Goal: Use online tool/utility: Utilize a website feature to perform a specific function

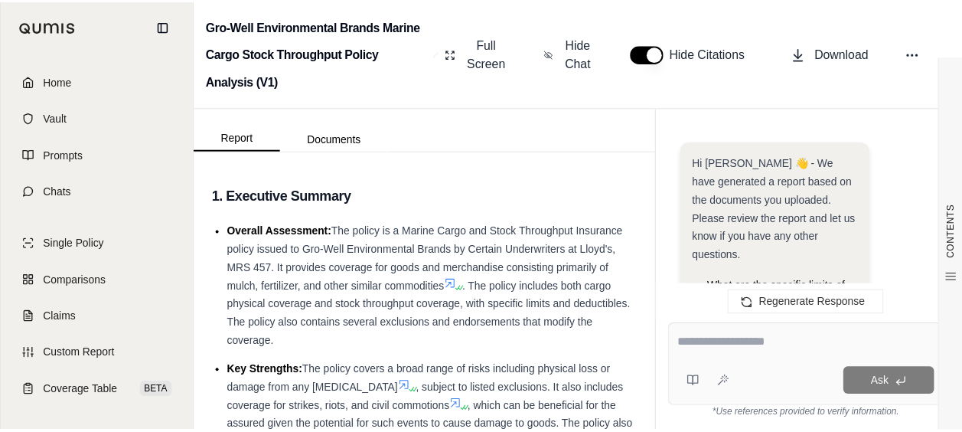
scroll to position [4909, 0]
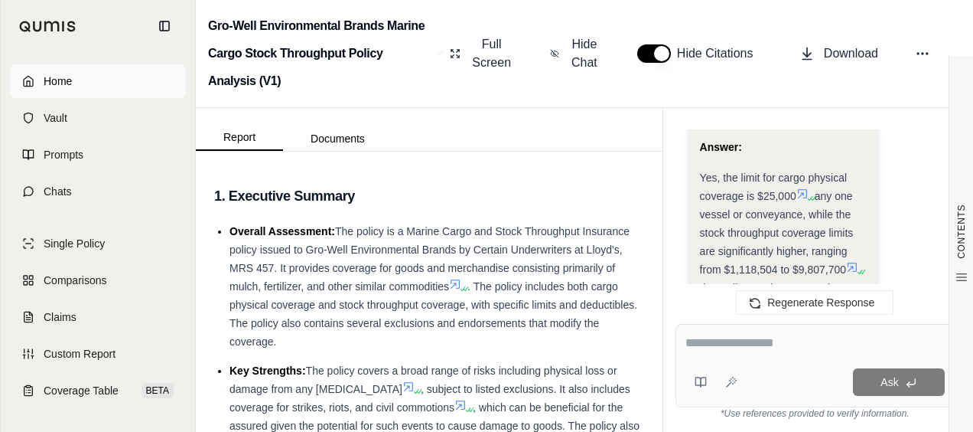
click at [57, 83] on span "Home" at bounding box center [58, 80] width 28 height 15
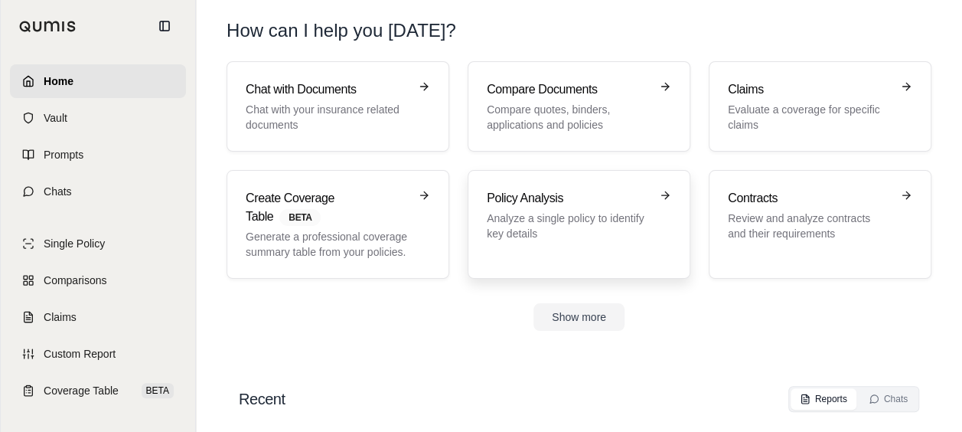
click at [507, 193] on h3 "Policy Analysis" at bounding box center [568, 198] width 163 height 18
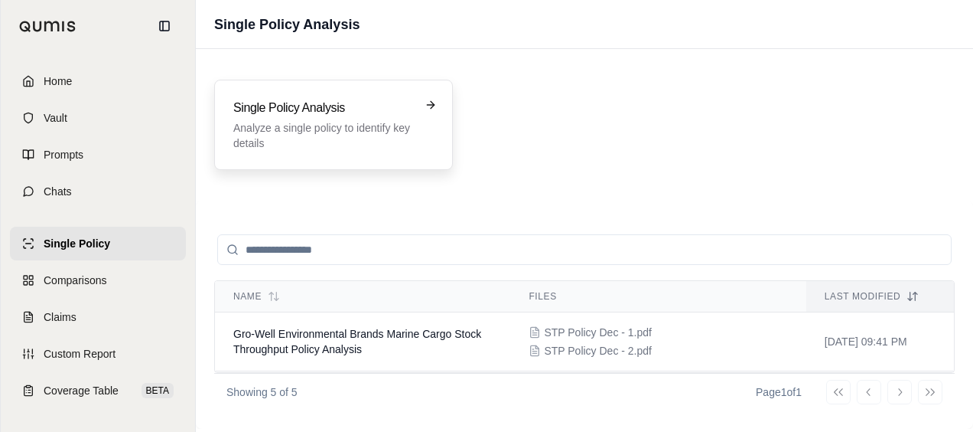
click at [390, 127] on p "Analyze a single policy to identify key details" at bounding box center [322, 135] width 179 height 31
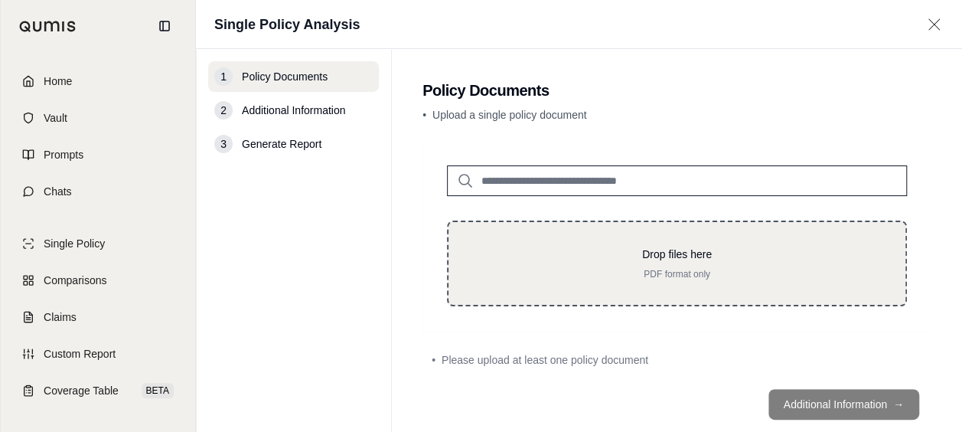
click at [606, 257] on p "Drop files here" at bounding box center [677, 253] width 408 height 15
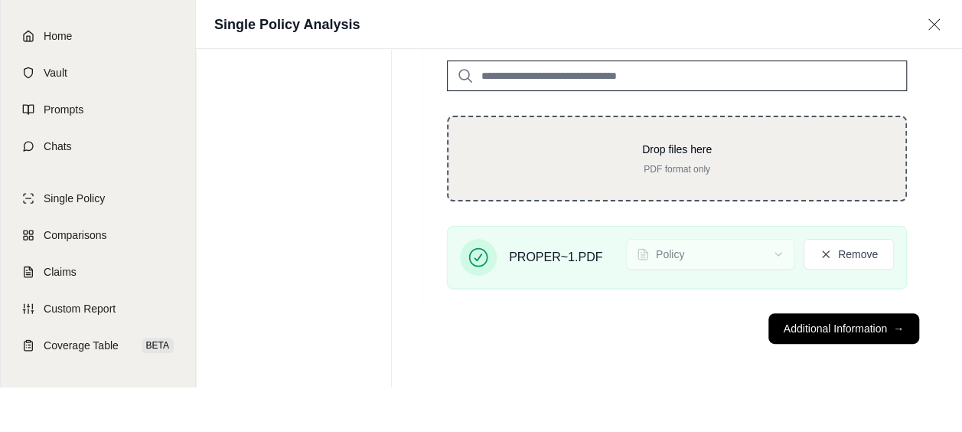
scroll to position [59, 0]
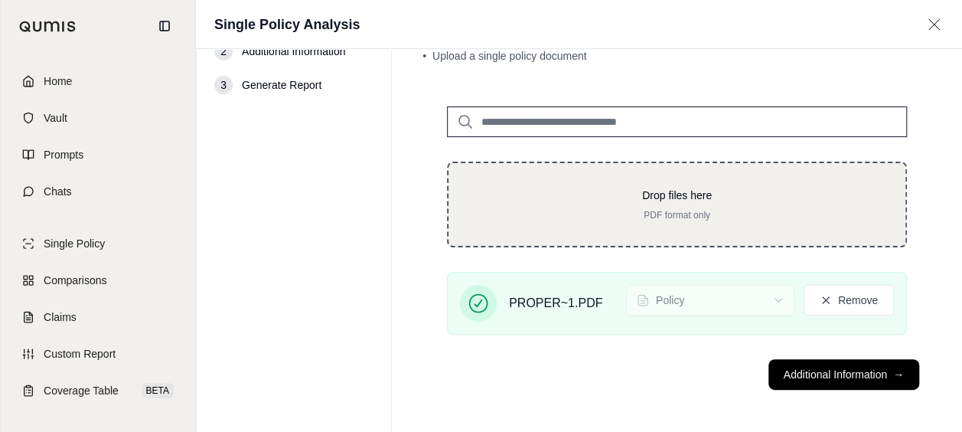
type input "**********"
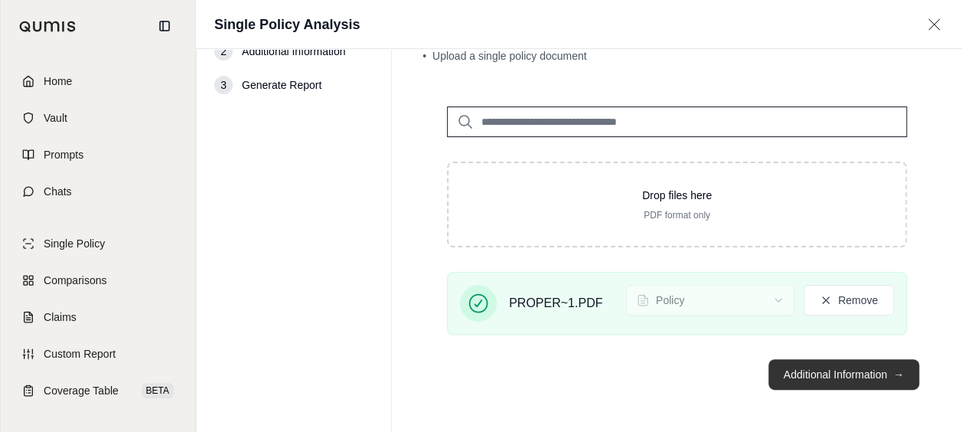
click at [777, 365] on button "Additional Information →" at bounding box center [843, 374] width 151 height 31
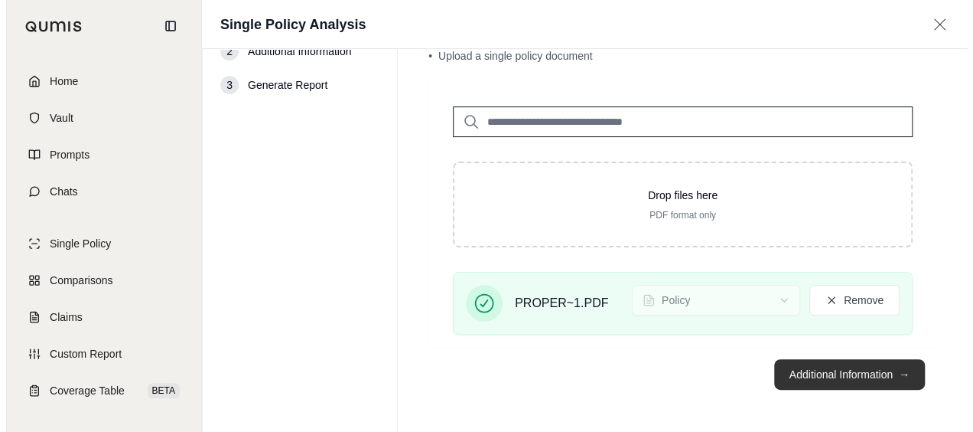
scroll to position [0, 0]
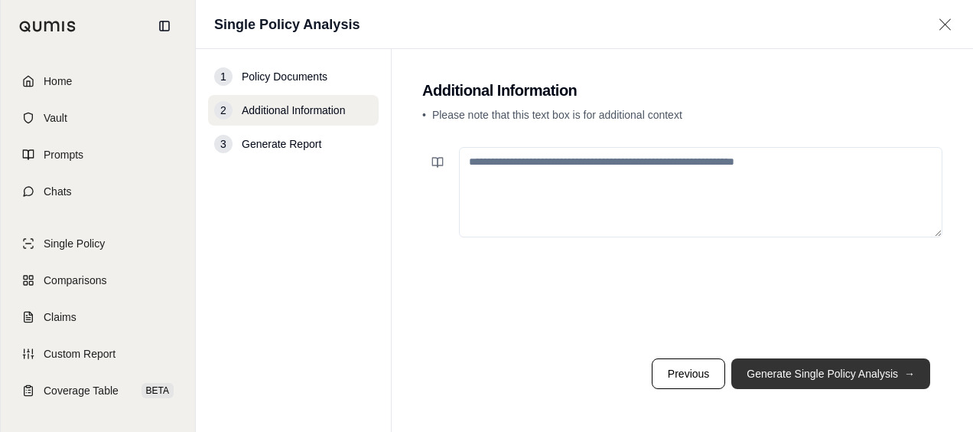
click at [800, 373] on button "Generate Single Policy Analysis →" at bounding box center [831, 373] width 199 height 31
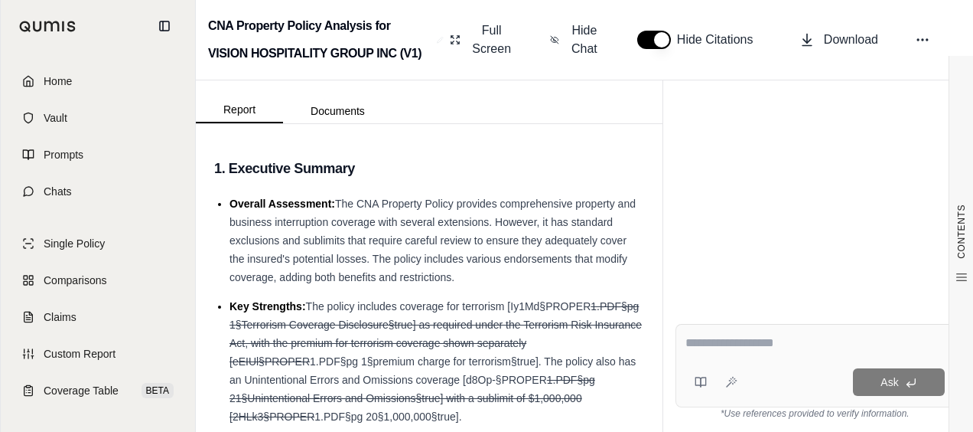
scroll to position [106, 0]
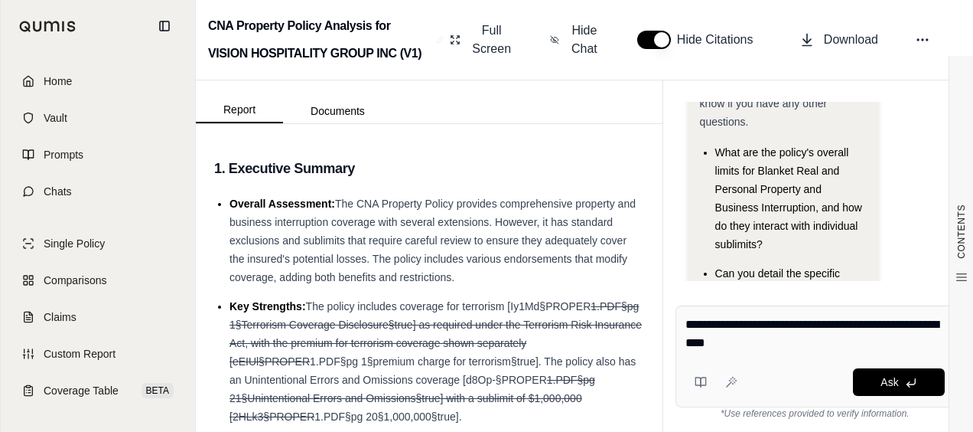
type textarea "**********"
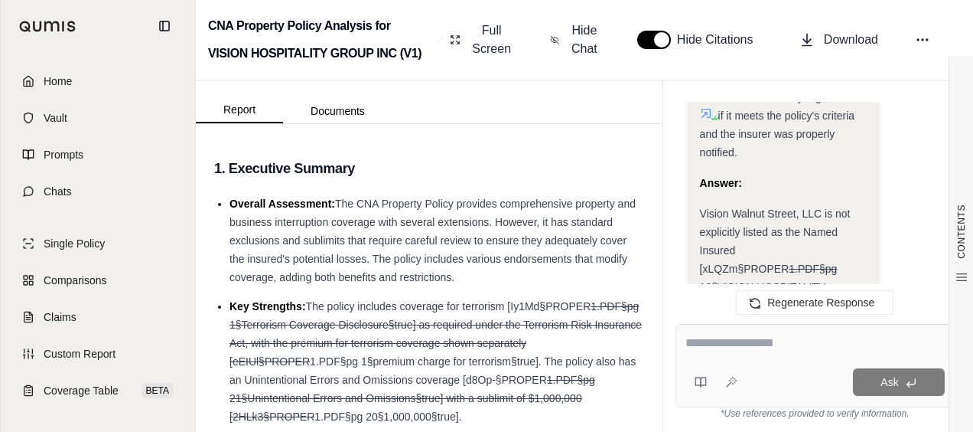
scroll to position [2745, 0]
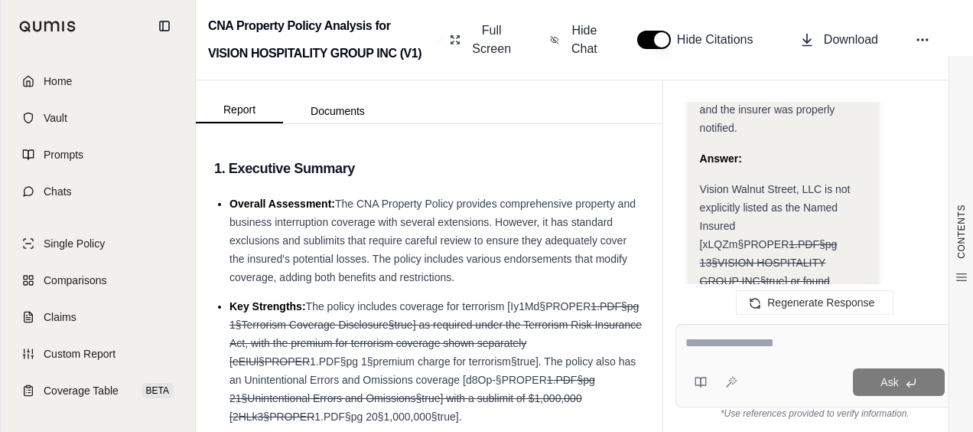
click at [764, 334] on textarea at bounding box center [815, 343] width 259 height 18
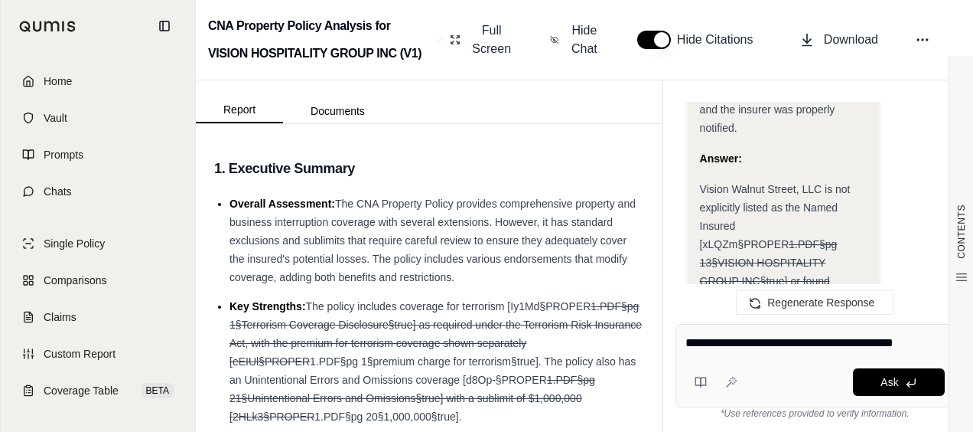
type textarea "**********"
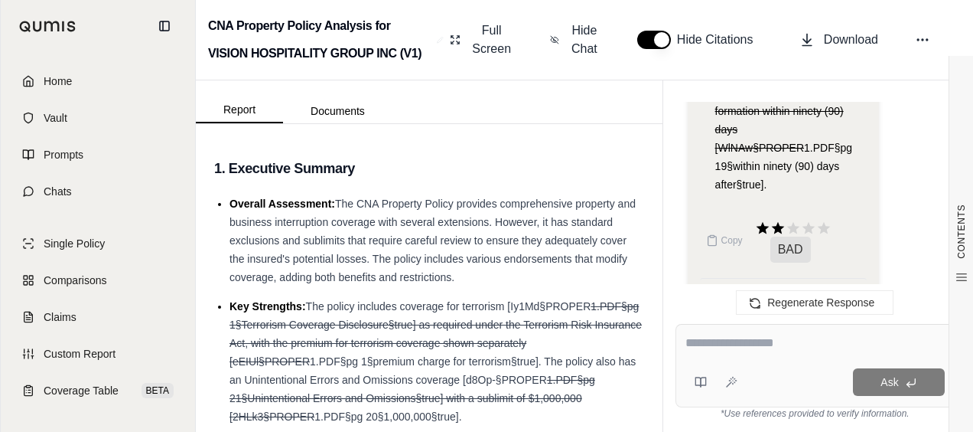
scroll to position [5047, 0]
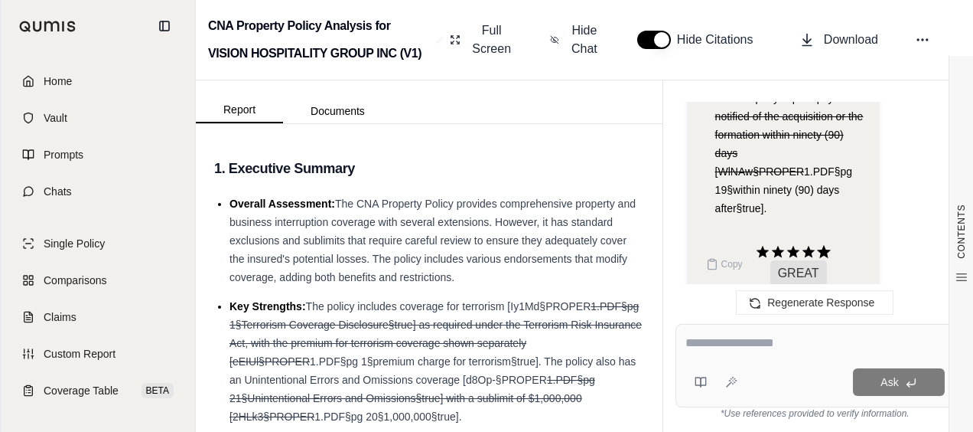
click at [825, 245] on icon at bounding box center [823, 251] width 14 height 13
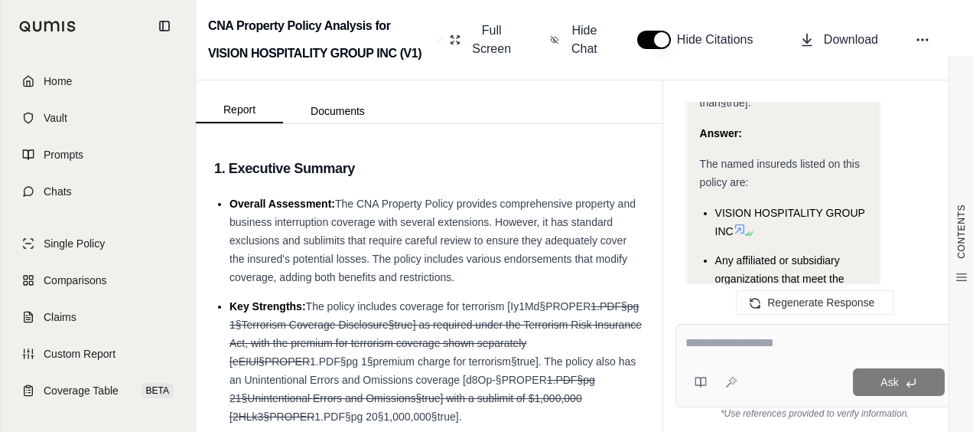
scroll to position [4633, 0]
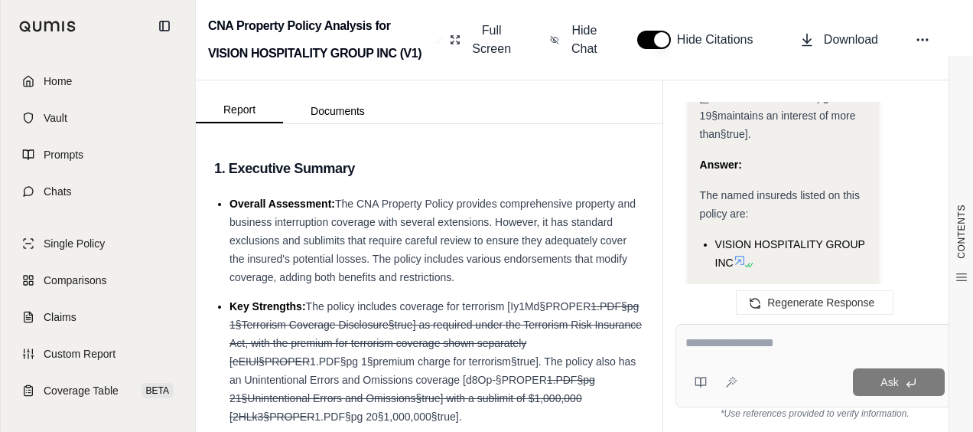
click at [770, 344] on textarea at bounding box center [815, 343] width 259 height 18
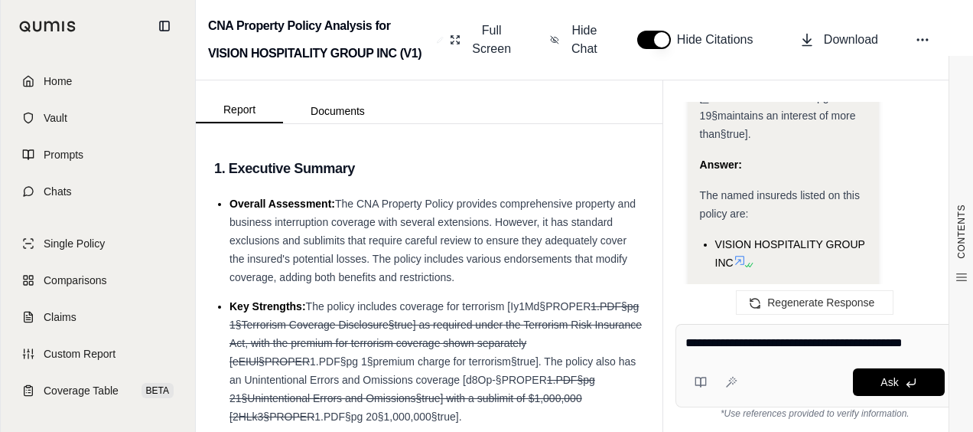
type textarea "**********"
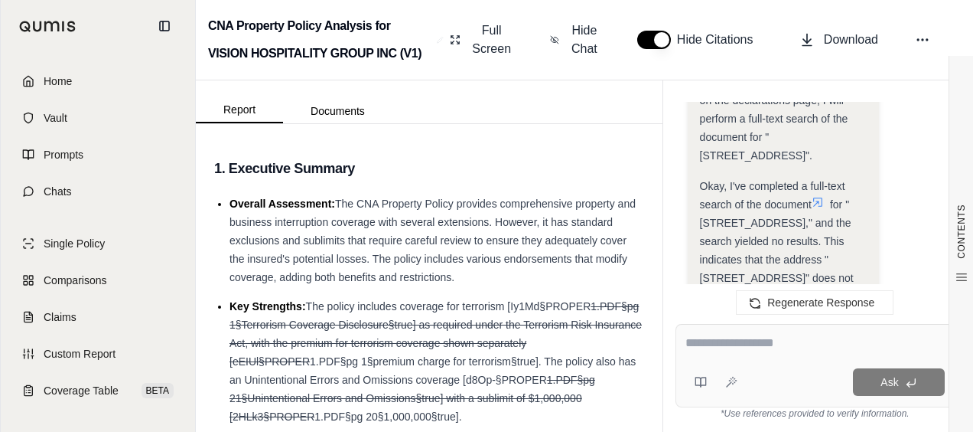
scroll to position [6342, 0]
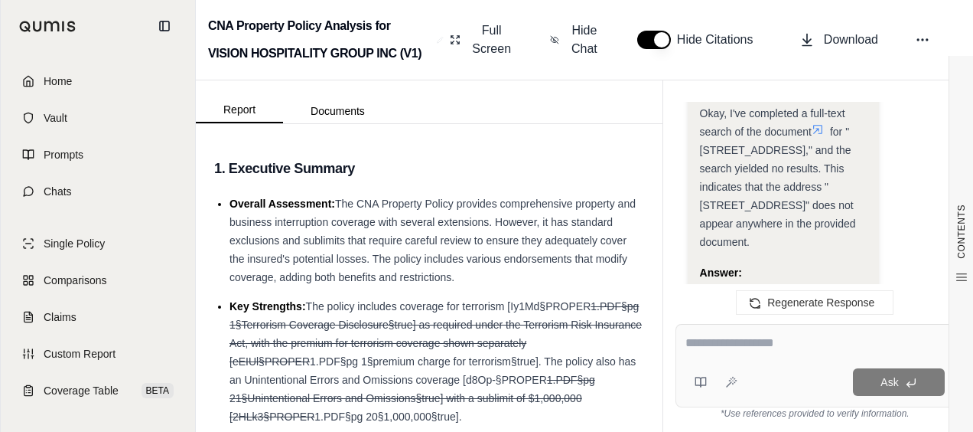
click at [719, 345] on textarea at bounding box center [815, 343] width 259 height 18
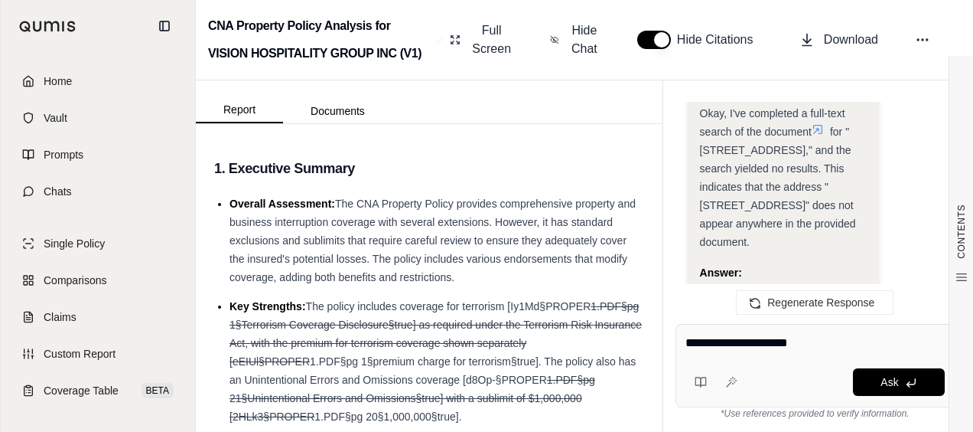
type textarea "**********"
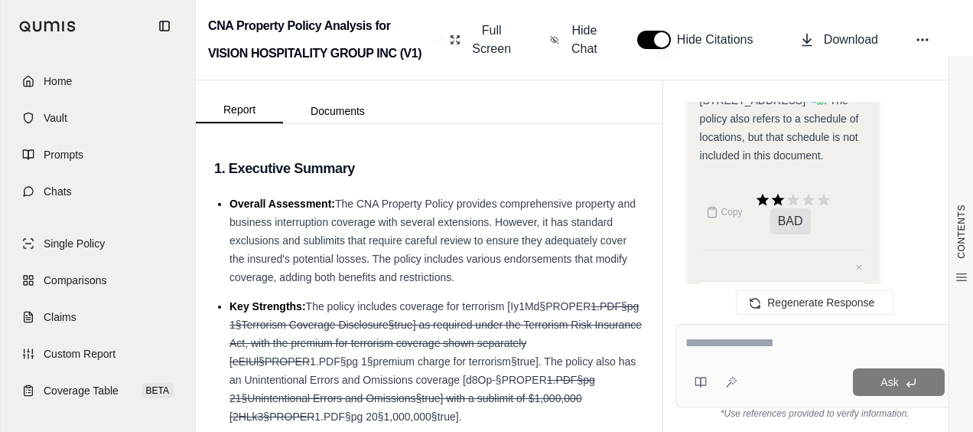
scroll to position [7733, 0]
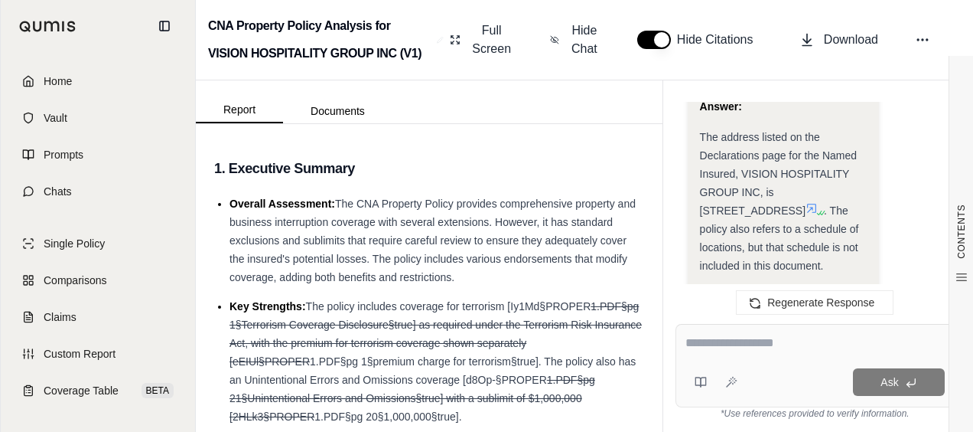
click at [825, 303] on icon at bounding box center [823, 309] width 14 height 13
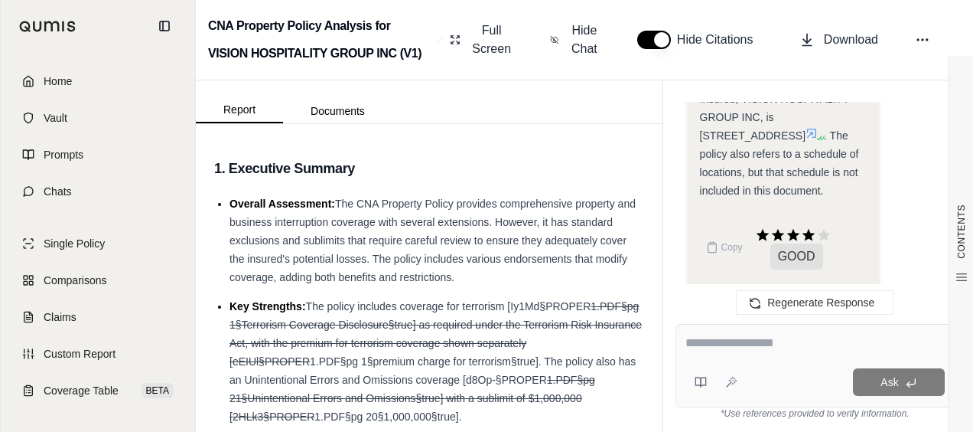
scroll to position [7809, 0]
click at [824, 225] on icon at bounding box center [824, 233] width 17 height 17
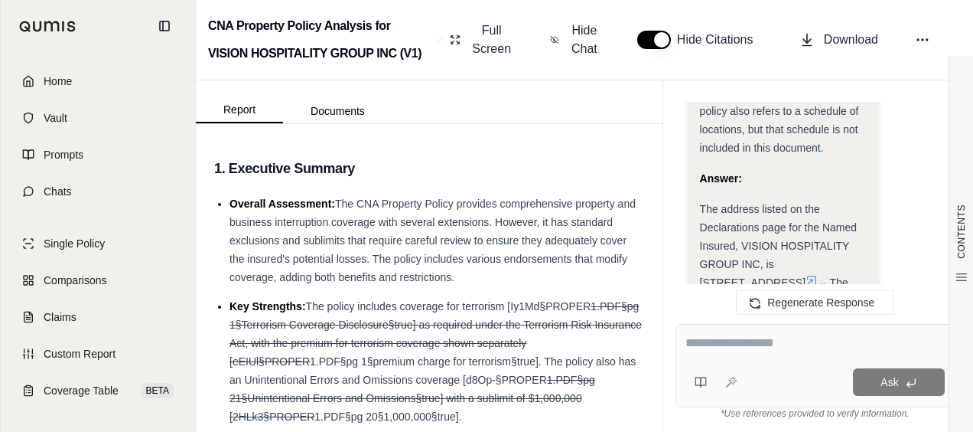
scroll to position [7656, 0]
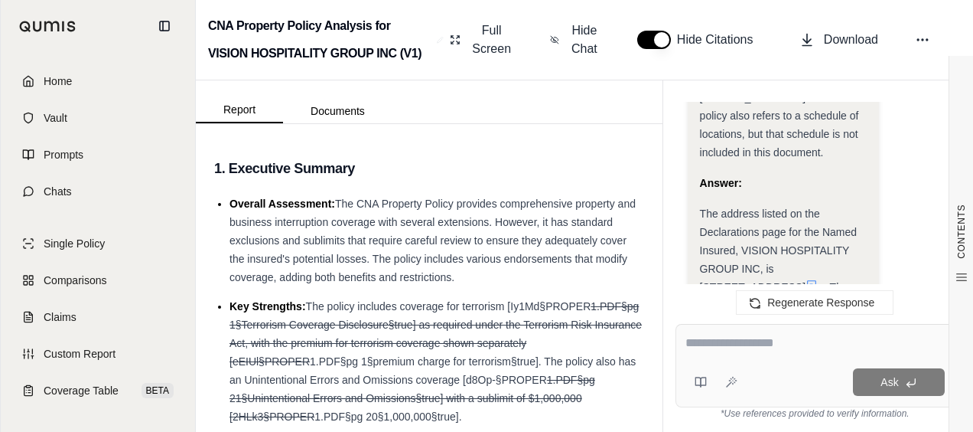
click at [723, 354] on div at bounding box center [815, 346] width 259 height 24
click at [724, 352] on div at bounding box center [815, 346] width 259 height 24
click at [730, 343] on textarea at bounding box center [815, 343] width 259 height 18
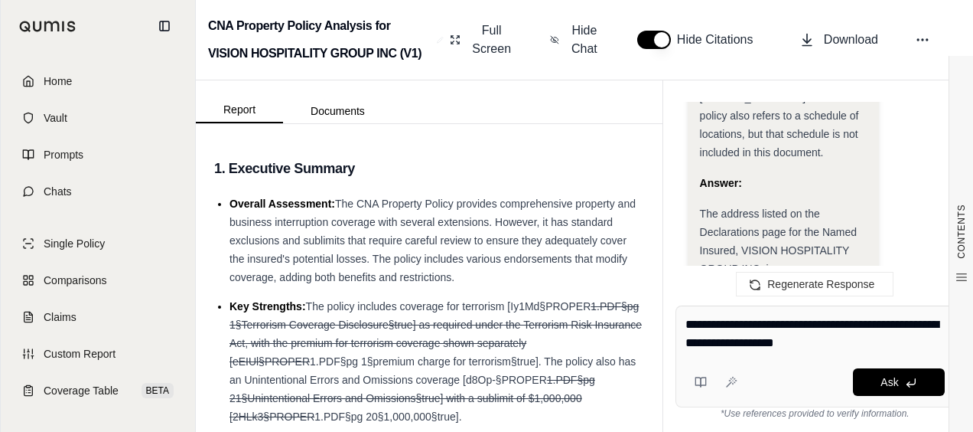
type textarea "**********"
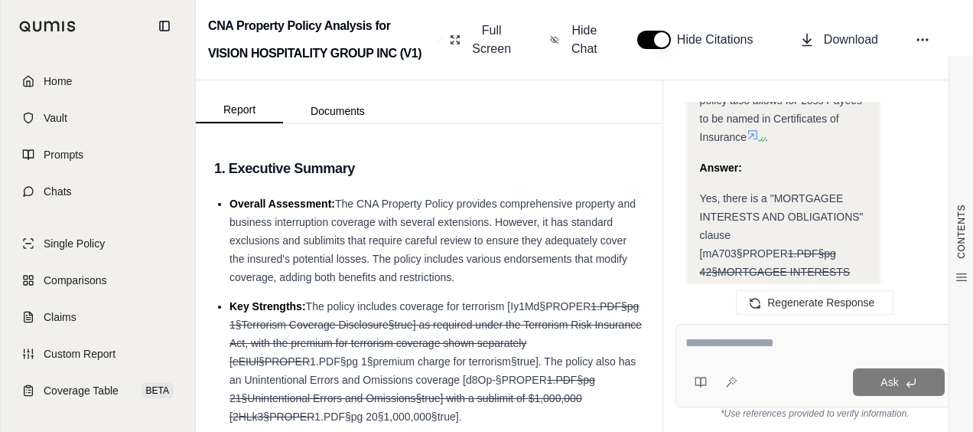
scroll to position [10194, 0]
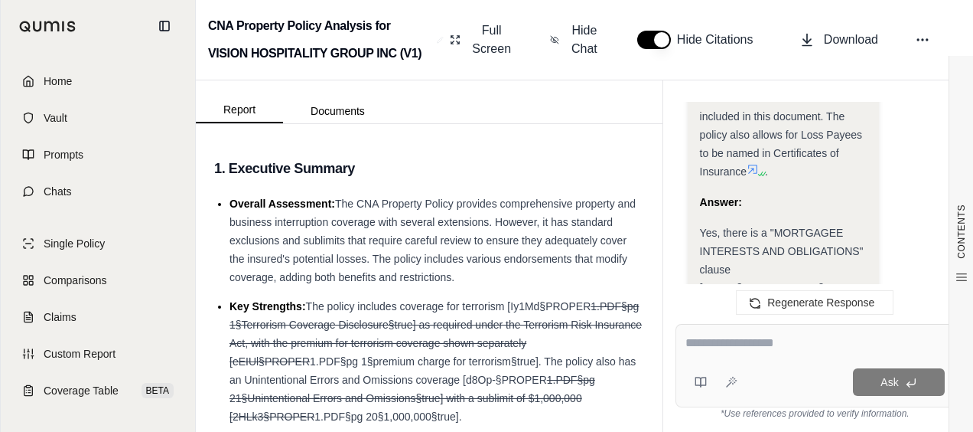
click at [831, 337] on textarea at bounding box center [815, 343] width 259 height 18
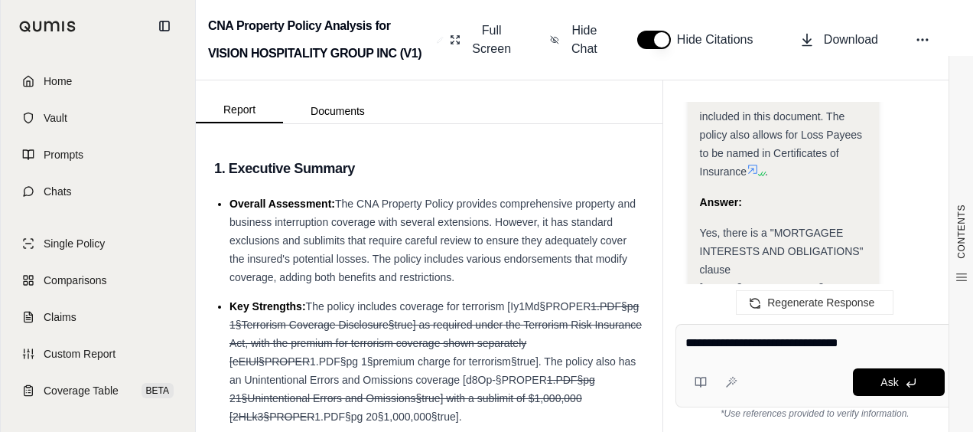
type textarea "**********"
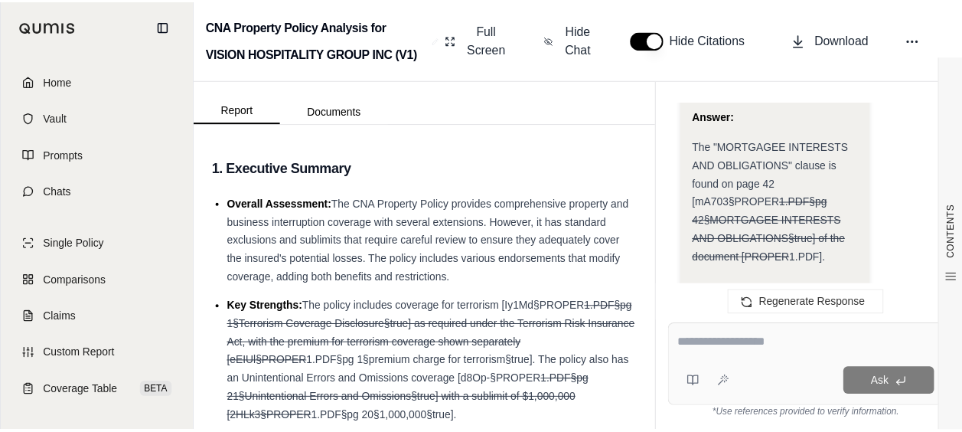
scroll to position [11340, 0]
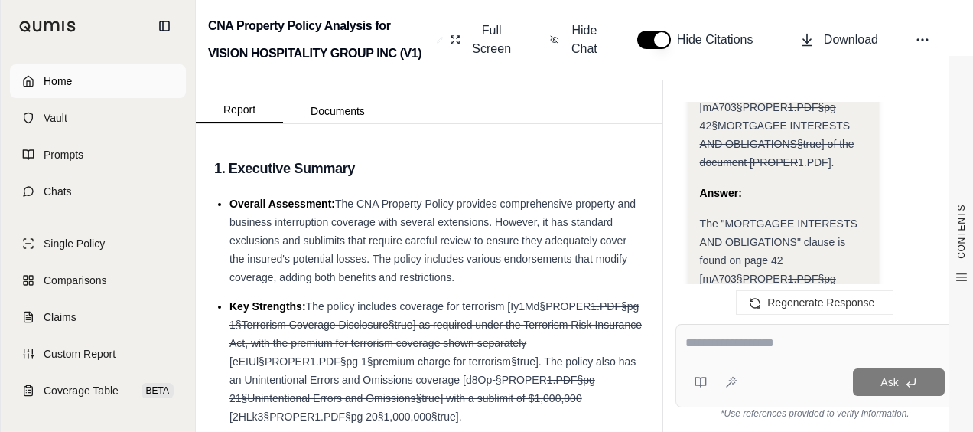
click at [34, 86] on link "Home" at bounding box center [98, 81] width 176 height 34
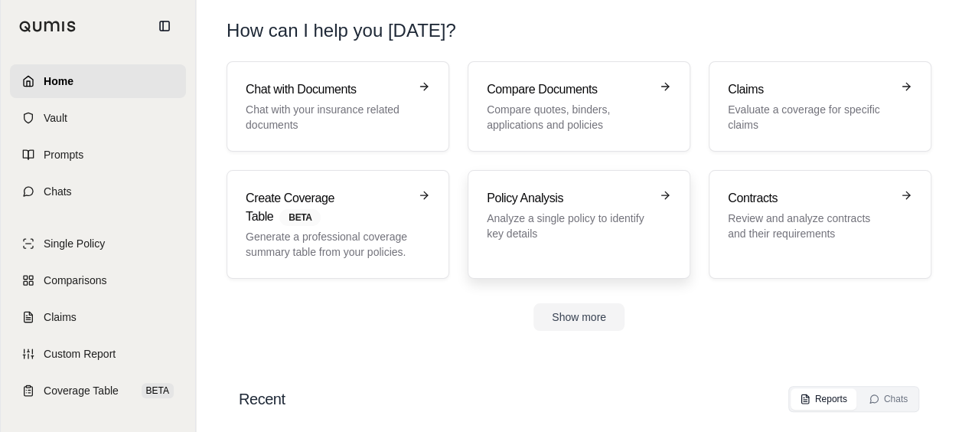
click at [520, 220] on p "Analyze a single policy to identify key details" at bounding box center [568, 225] width 163 height 31
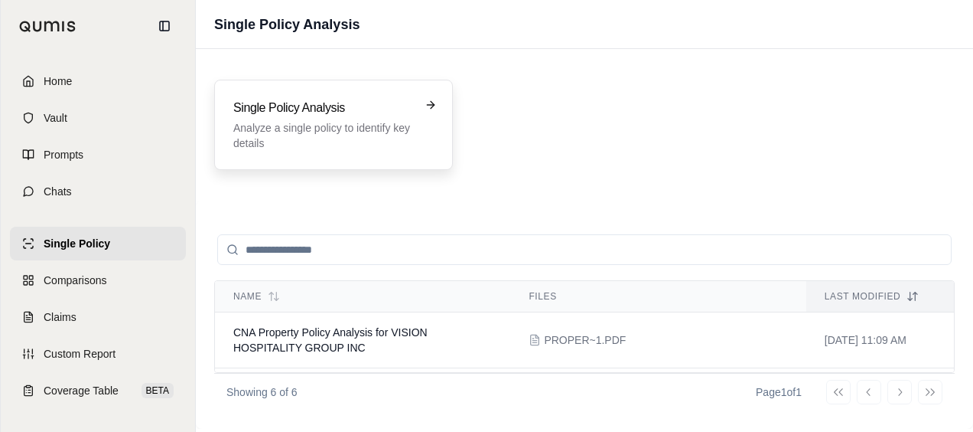
click at [269, 135] on p "Analyze a single policy to identify key details" at bounding box center [322, 135] width 179 height 31
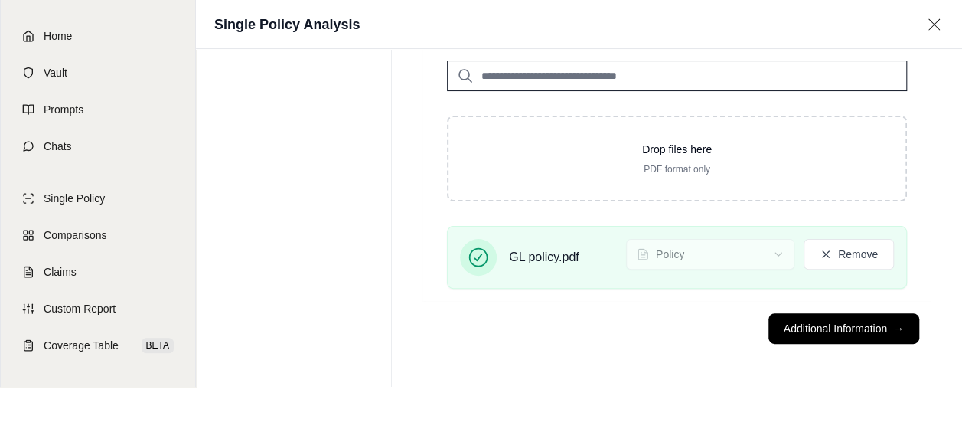
scroll to position [59, 0]
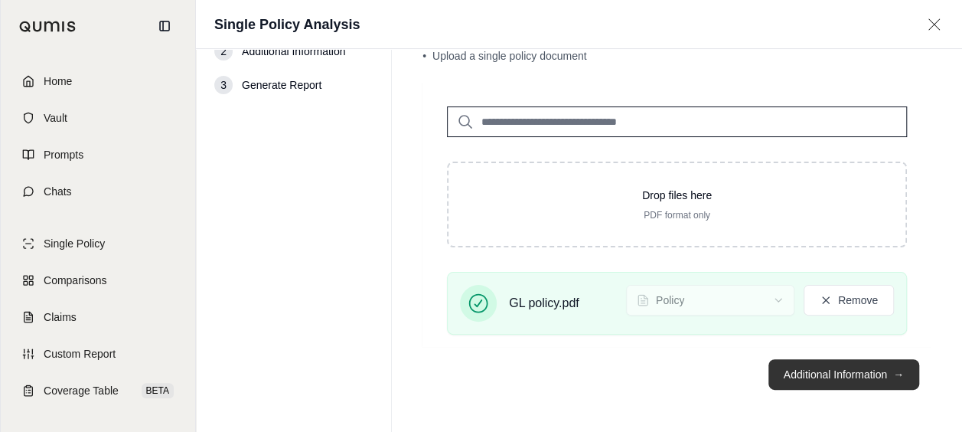
click at [811, 369] on button "Additional Information →" at bounding box center [843, 374] width 151 height 31
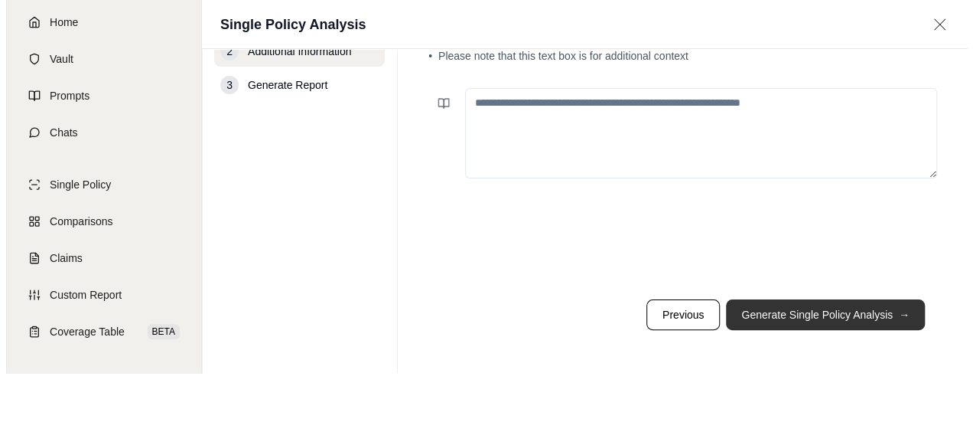
scroll to position [0, 0]
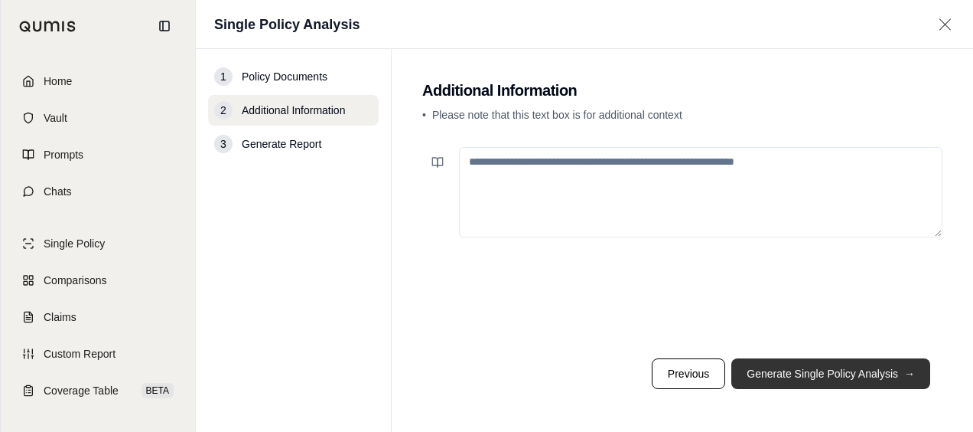
click at [793, 361] on button "Generate Single Policy Analysis →" at bounding box center [831, 373] width 199 height 31
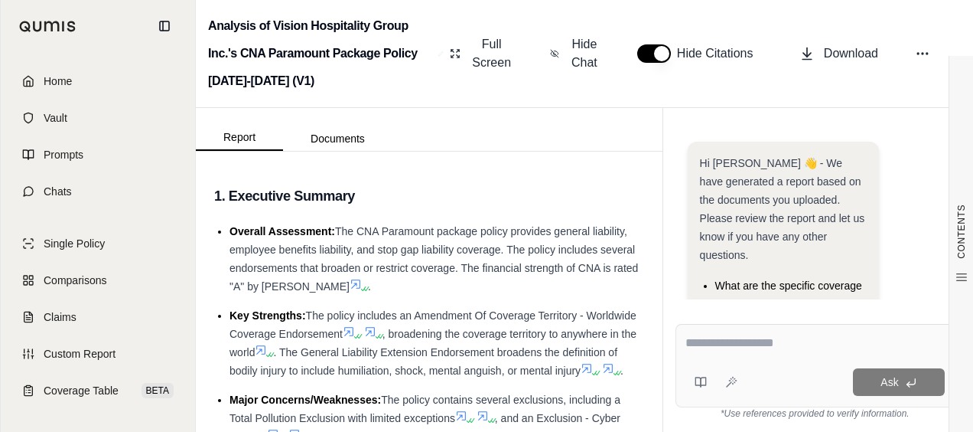
scroll to position [188, 0]
